Goal: Information Seeking & Learning: Learn about a topic

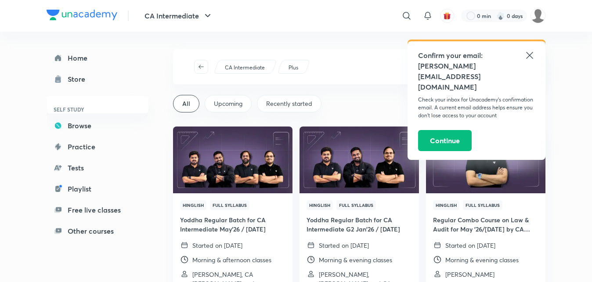
click at [528, 50] on icon at bounding box center [530, 55] width 11 height 11
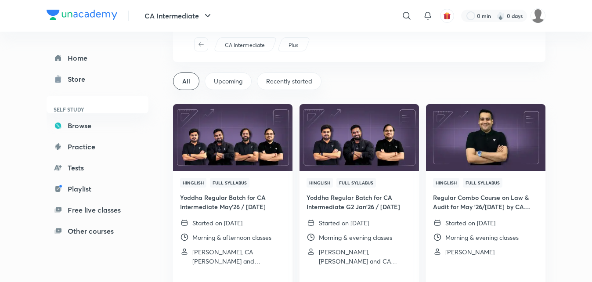
scroll to position [23, 0]
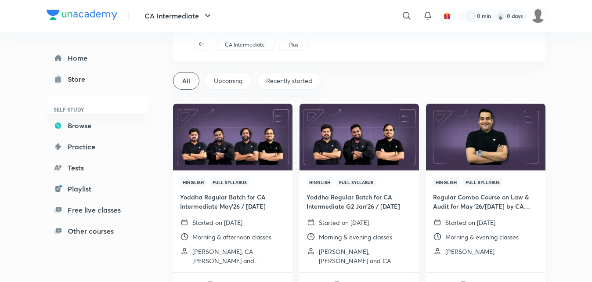
click at [241, 85] on span "Upcoming" at bounding box center [228, 80] width 29 height 9
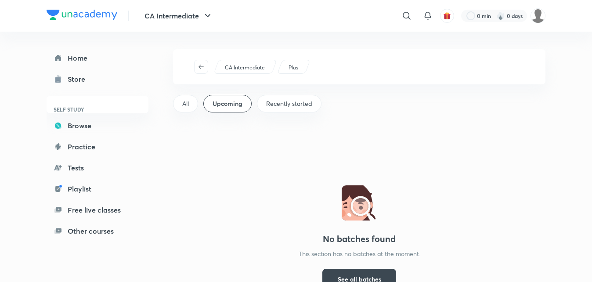
click at [197, 104] on div "All" at bounding box center [185, 104] width 25 height 18
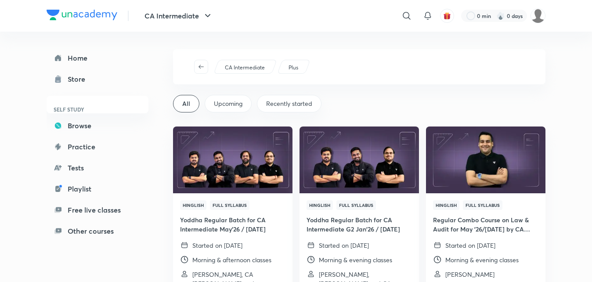
click at [297, 107] on span "Recently started" at bounding box center [289, 103] width 46 height 9
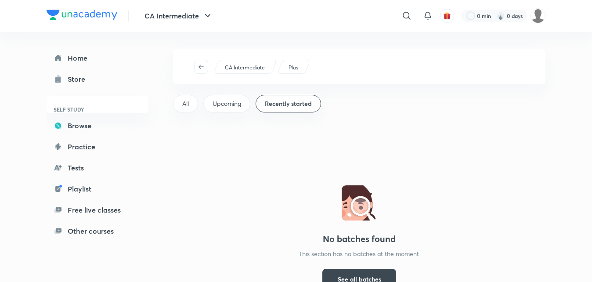
click at [187, 120] on div "CA Intermediate Plus All Upcoming Recently started No batches found This sectio…" at bounding box center [359, 187] width 373 height 277
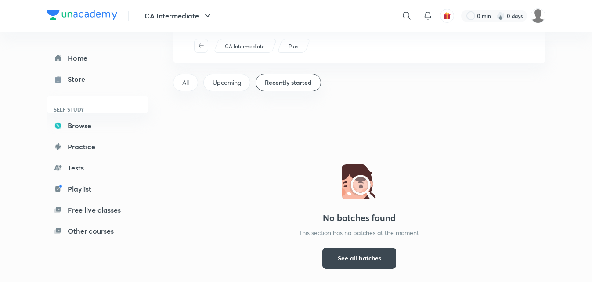
scroll to position [26, 0]
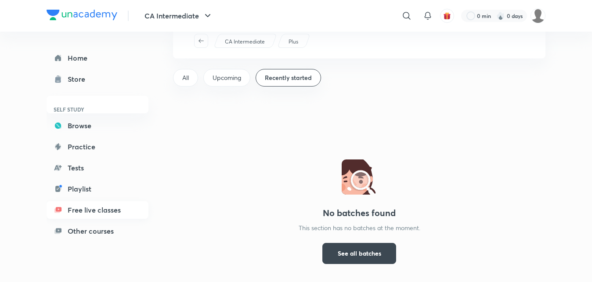
click at [98, 207] on link "Free live classes" at bounding box center [98, 210] width 102 height 18
